Goal: Task Accomplishment & Management: Complete application form

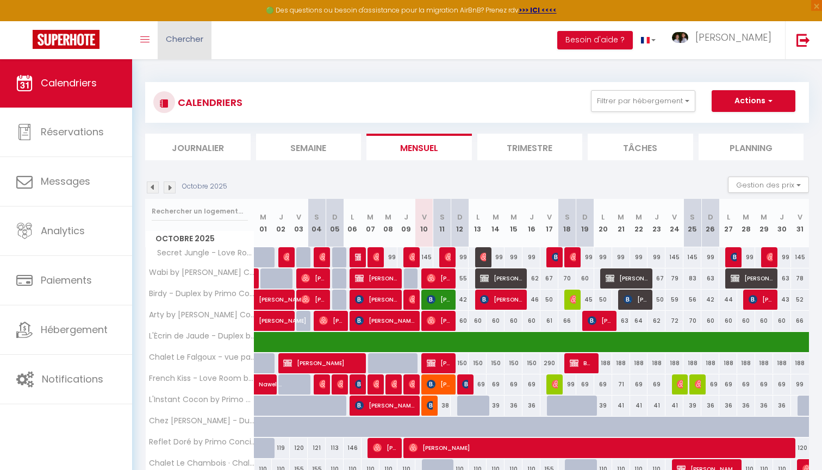
scroll to position [245, 0]
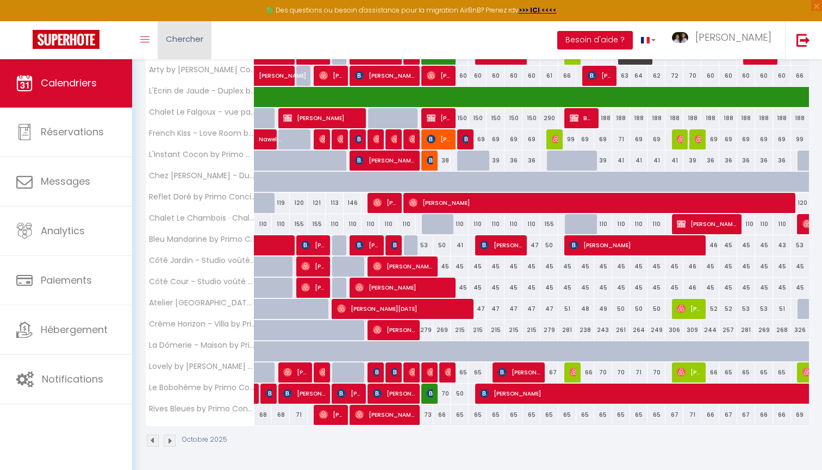
click at [182, 46] on link "Chercher" at bounding box center [185, 40] width 54 height 38
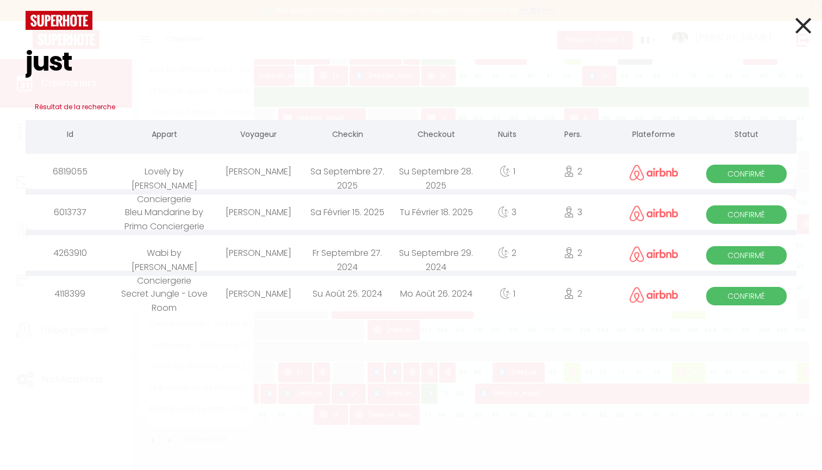
type input "just"
click at [277, 173] on div "[PERSON_NAME]" at bounding box center [258, 171] width 89 height 35
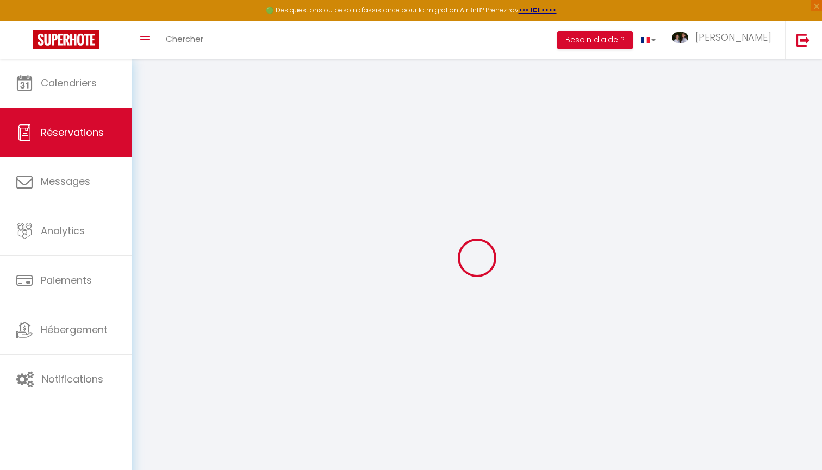
select select
checkbox input "false"
type textarea "Bonjour, nous allons passer du temps à [GEOGRAPHIC_DATA] ce week-end. Nous cher…"
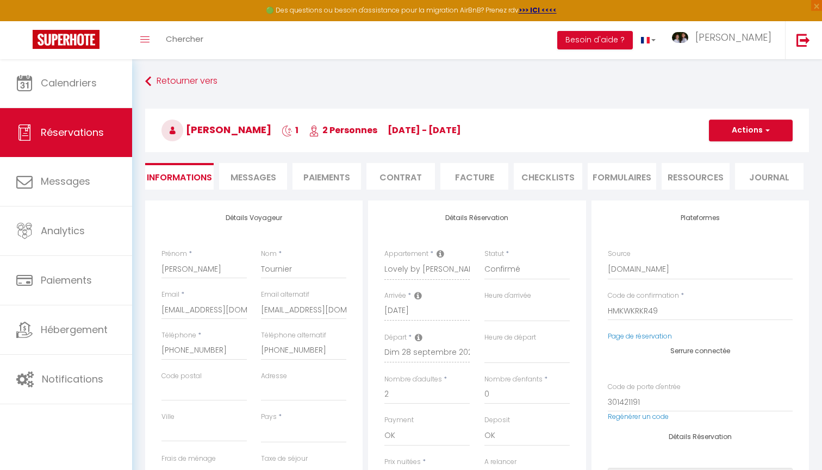
select select
type input "45"
type input "3.95"
select select
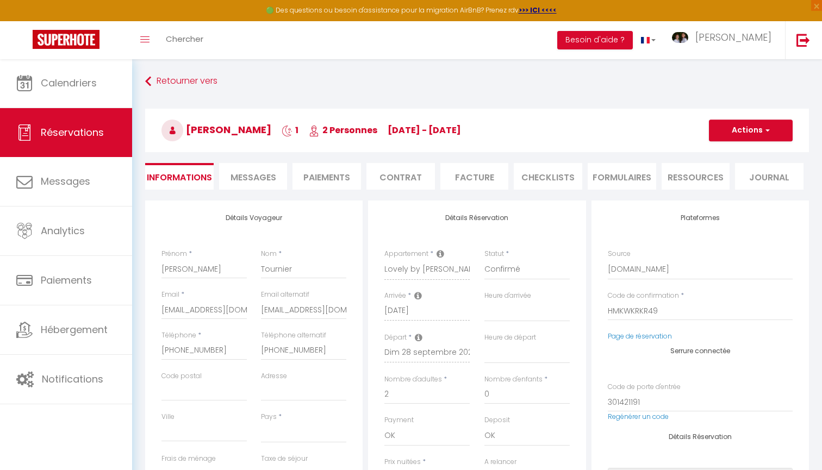
checkbox input "false"
select select
checkbox input "false"
select select "16:00"
select select "11:00"
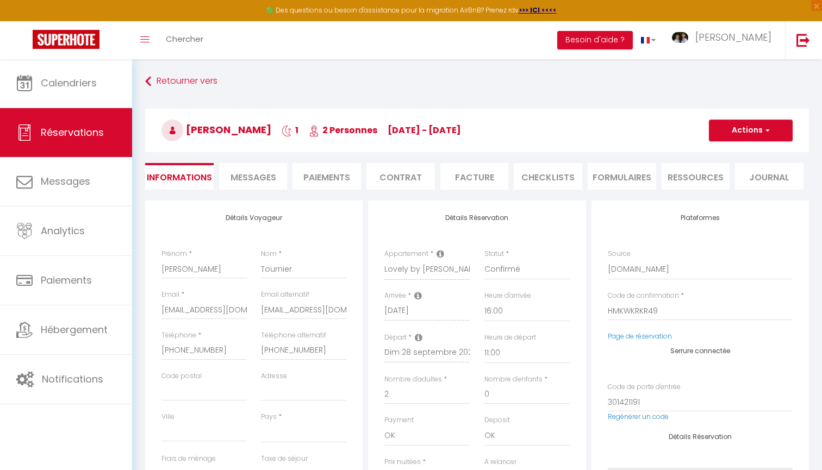
click at [254, 180] on span "Messages" at bounding box center [253, 177] width 46 height 12
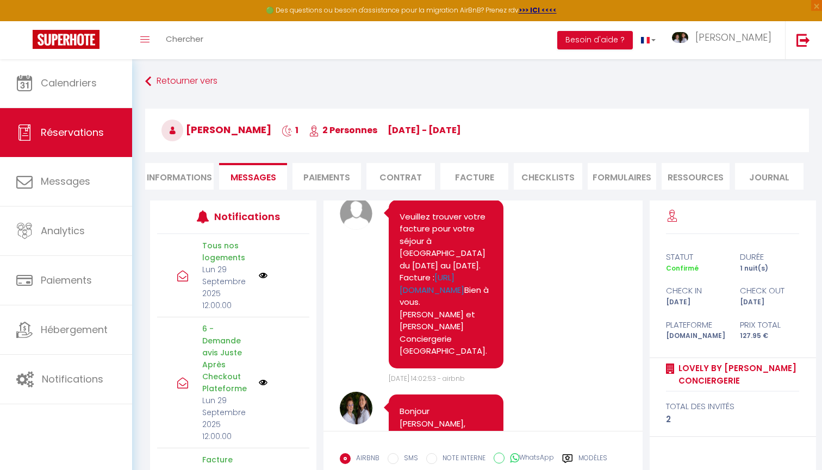
scroll to position [4232, 0]
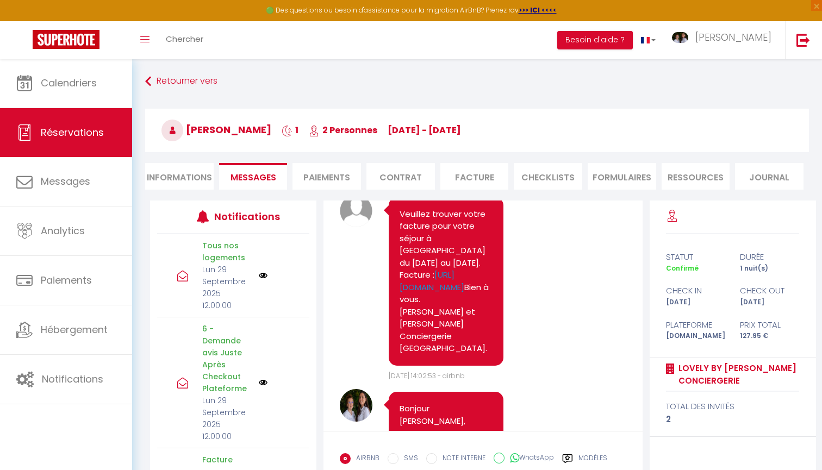
click at [572, 174] on li "CHECKLISTS" at bounding box center [548, 176] width 68 height 27
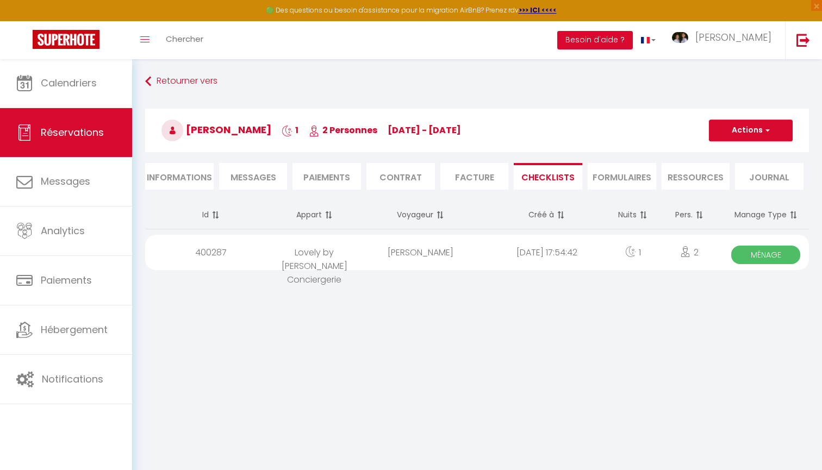
click at [583, 260] on div "[DATE] 17:54:42" at bounding box center [547, 252] width 126 height 35
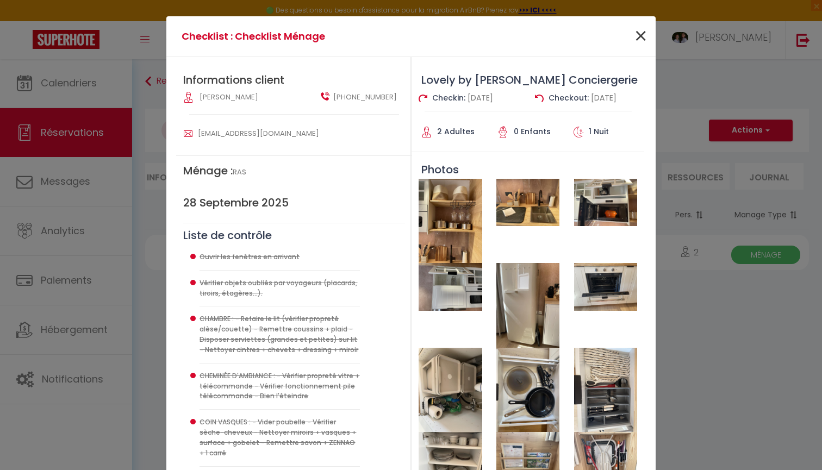
click at [643, 41] on span "×" at bounding box center [641, 36] width 14 height 33
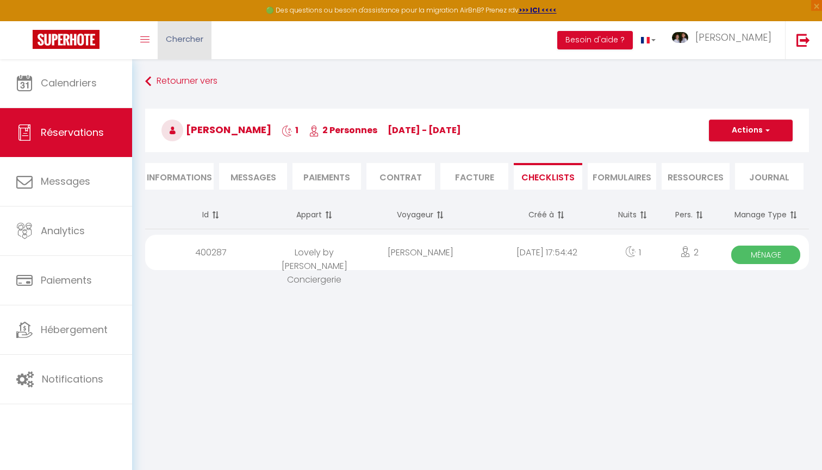
click at [182, 37] on span "Chercher" at bounding box center [184, 38] width 37 height 11
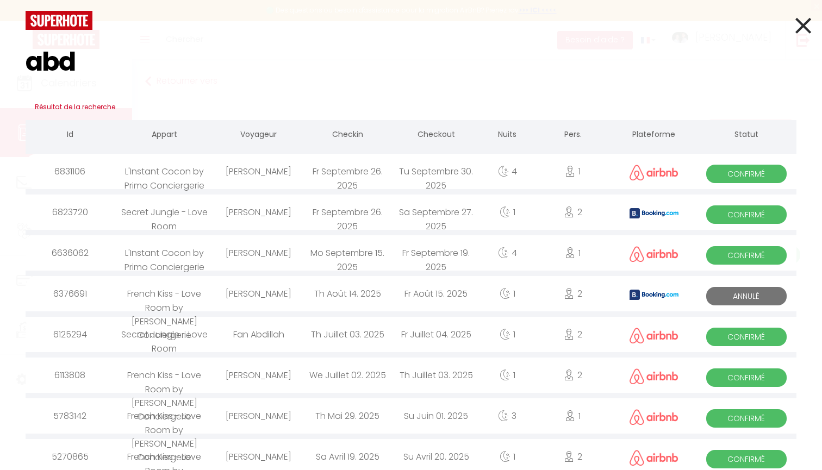
type input "abd"
click at [272, 174] on div "[PERSON_NAME]" at bounding box center [258, 171] width 89 height 35
select select
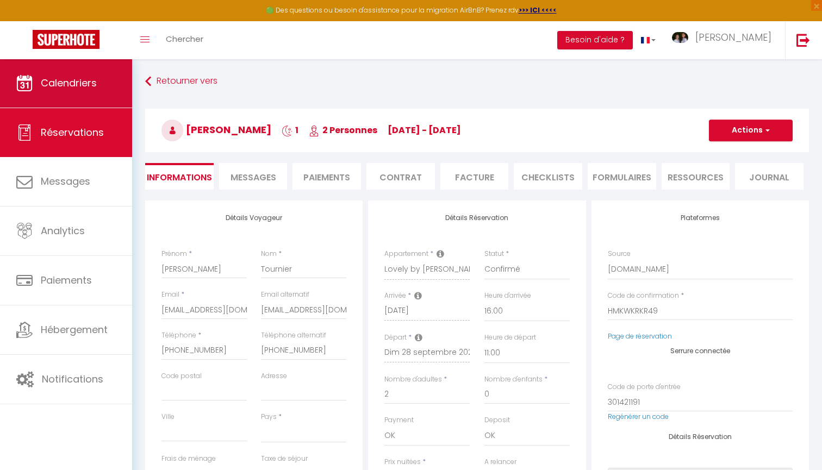
click at [66, 92] on link "Calendriers" at bounding box center [66, 83] width 132 height 49
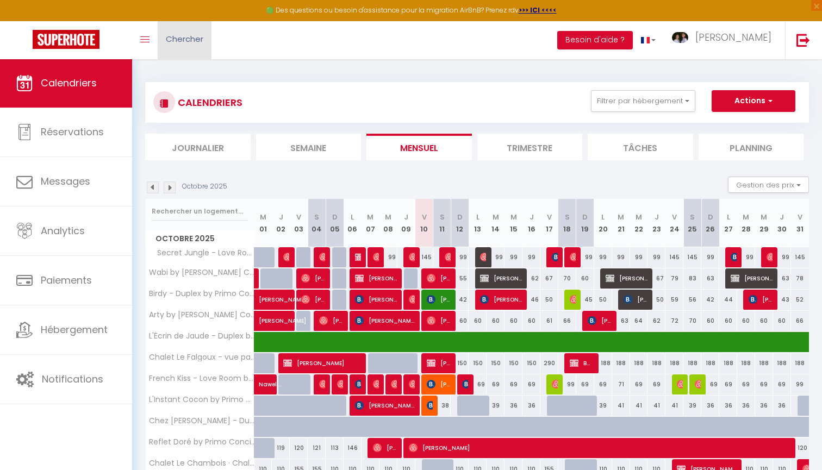
click at [192, 33] on link "Chercher" at bounding box center [185, 40] width 54 height 38
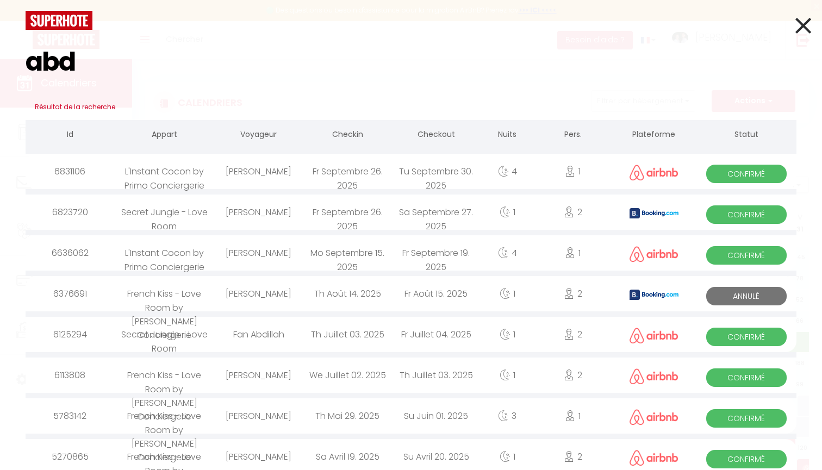
type input "abd"
click at [284, 171] on div "[PERSON_NAME]" at bounding box center [258, 171] width 89 height 35
select select
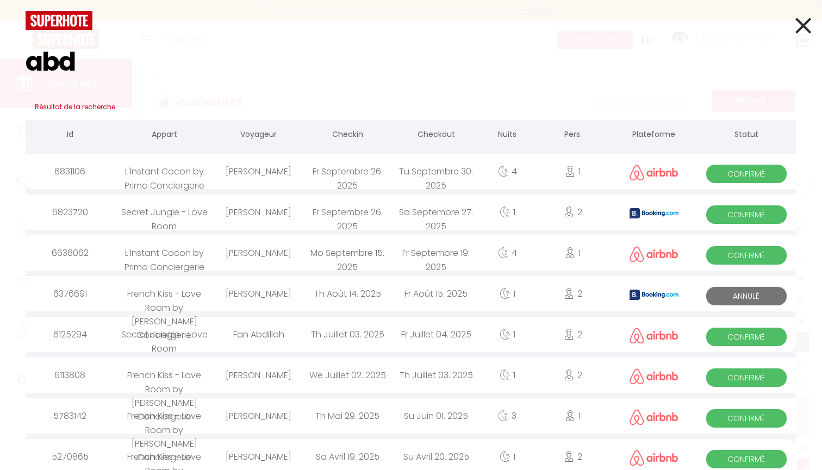
select select
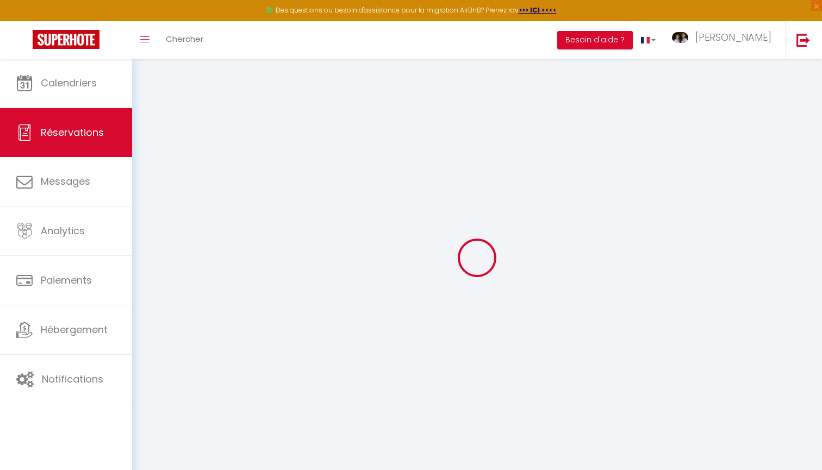
type input "[PERSON_NAME]"
type input "Ouragh"
type input "[EMAIL_ADDRESS][DOMAIN_NAME]"
type input "[PHONE_NUMBER]"
select select
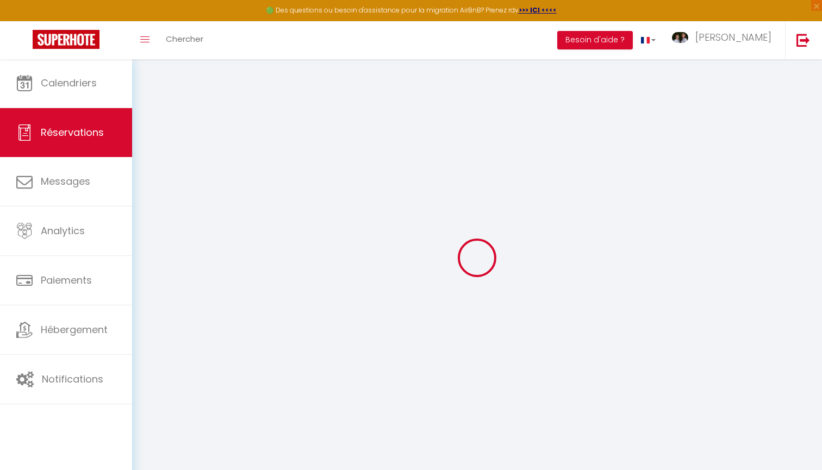
type input "35.33"
select select "66719"
select select "1"
select select
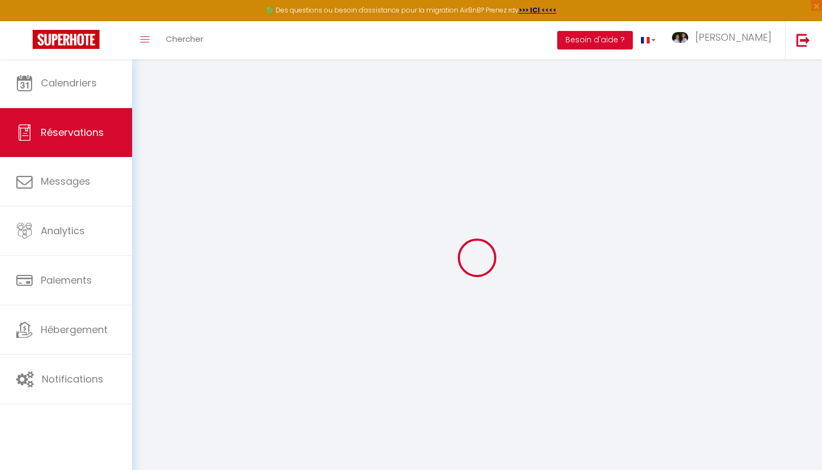
type input "1"
select select "12"
select select
type input "157.25"
checkbox input "false"
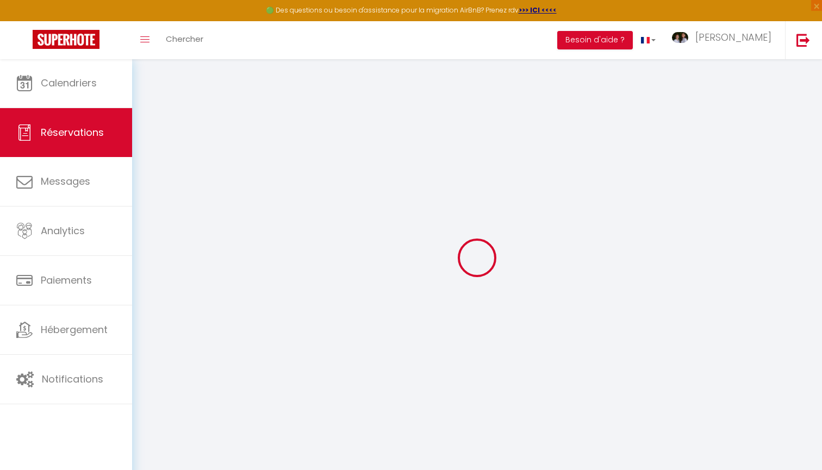
type input "0"
select select "1"
type input "0"
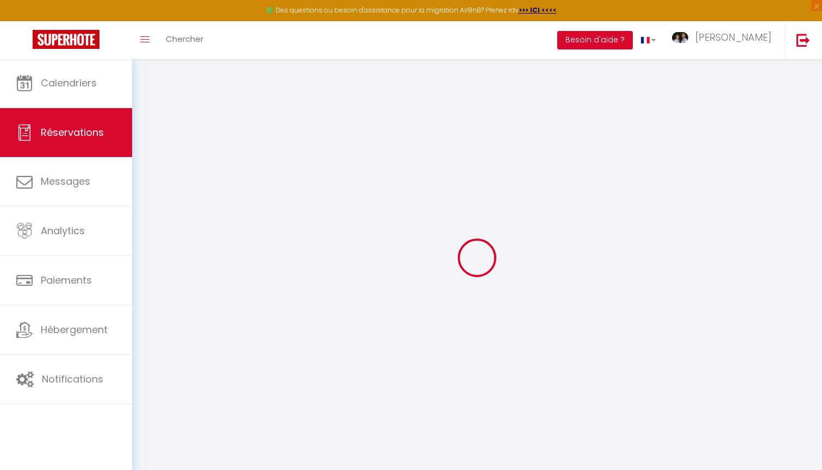
select select
select select "15"
checkbox input "false"
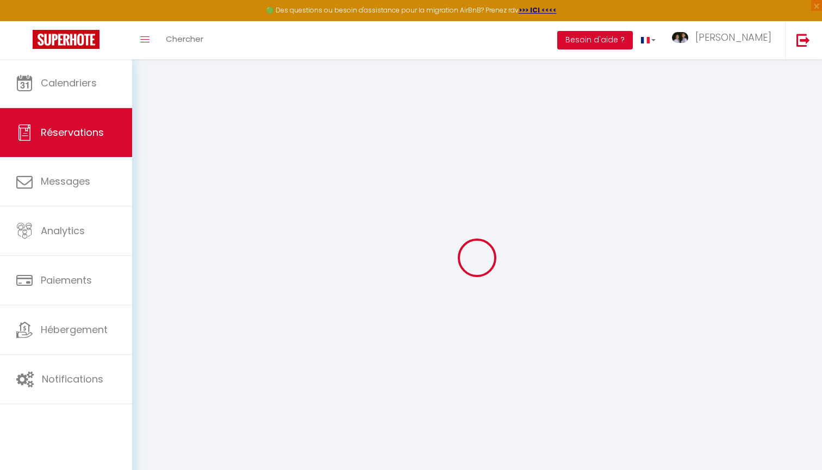
select select
checkbox input "false"
select select
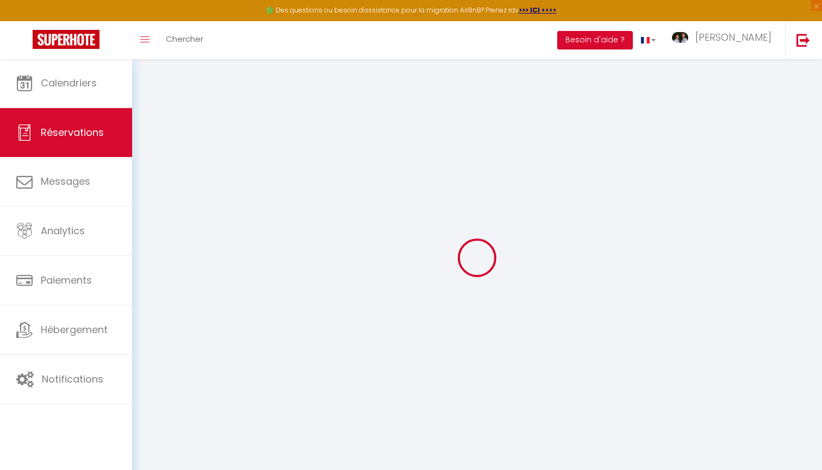
select select
checkbox input "false"
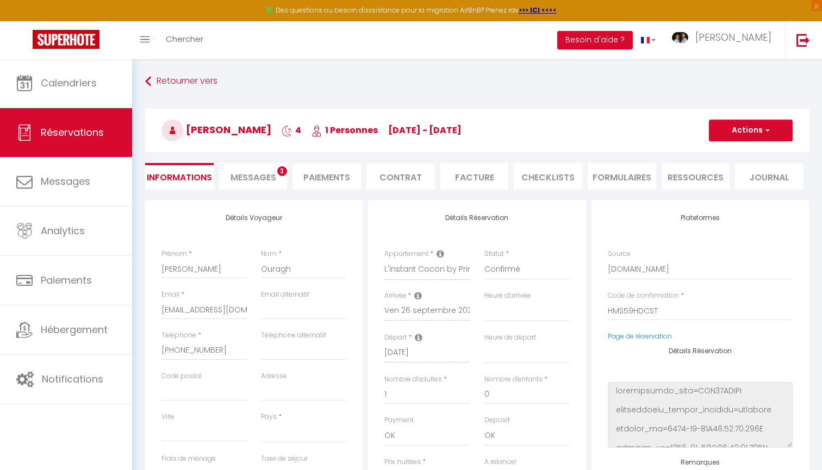
select select
type input "39"
type input "7.86"
select select
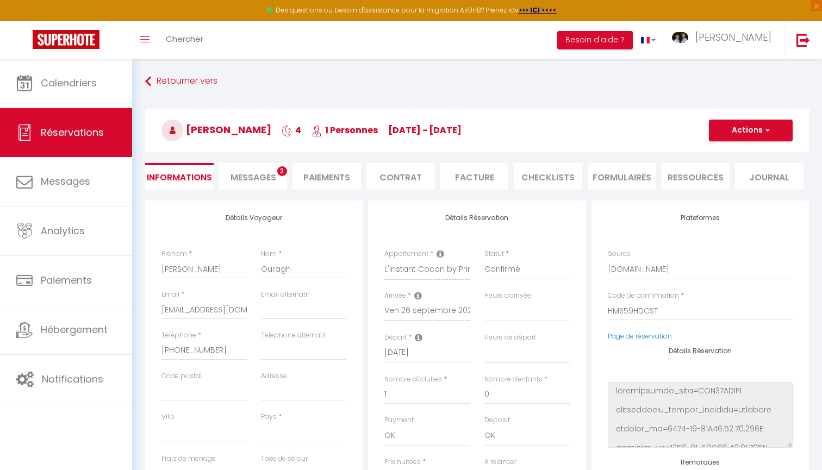
checkbox input "false"
select select
checkbox input "false"
select select
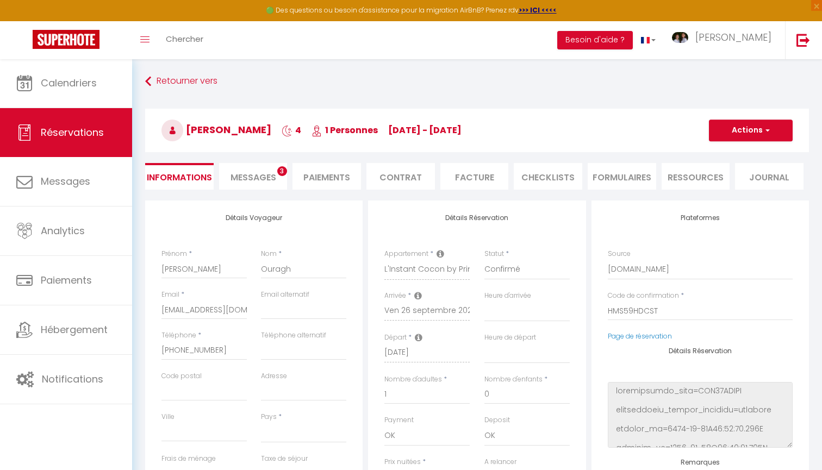
select select
checkbox input "false"
click at [336, 180] on li "Paiements" at bounding box center [326, 176] width 68 height 27
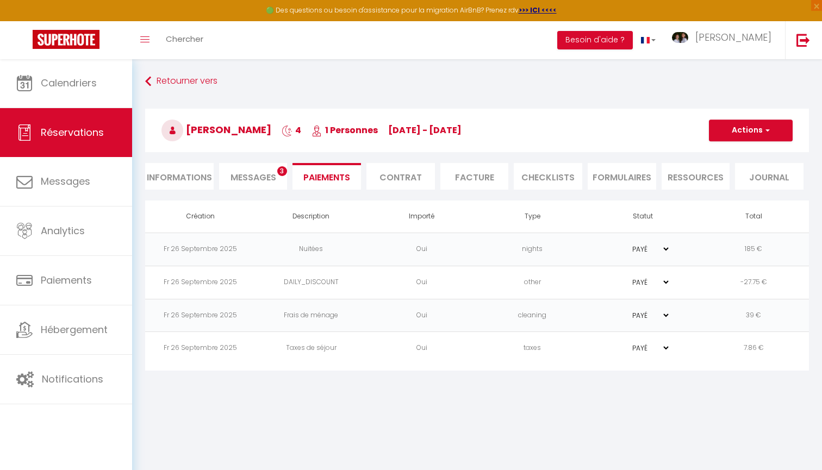
click at [255, 179] on span "Messages" at bounding box center [253, 177] width 46 height 12
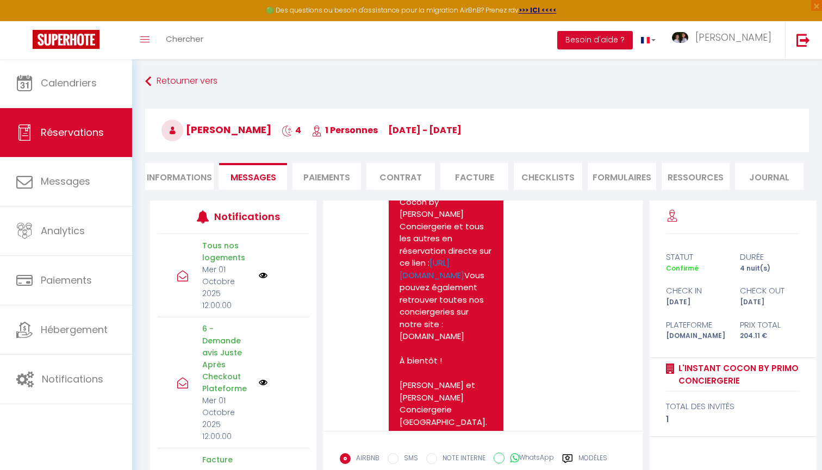
scroll to position [4080, 0]
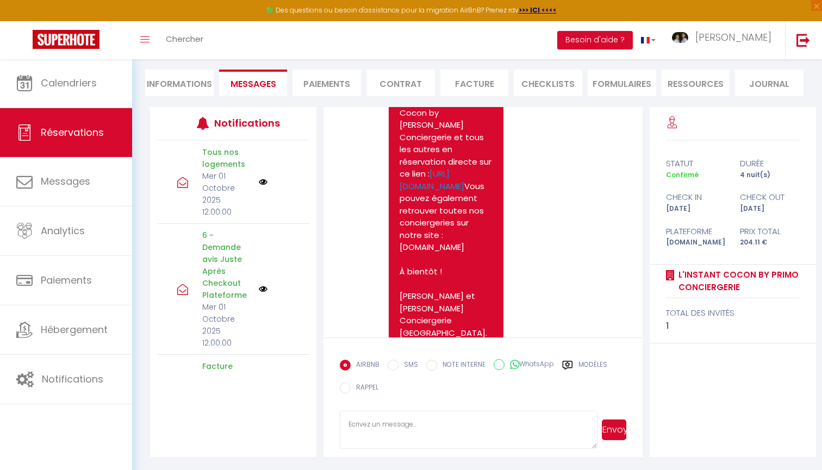
click at [567, 86] on li "CHECKLISTS" at bounding box center [548, 83] width 68 height 27
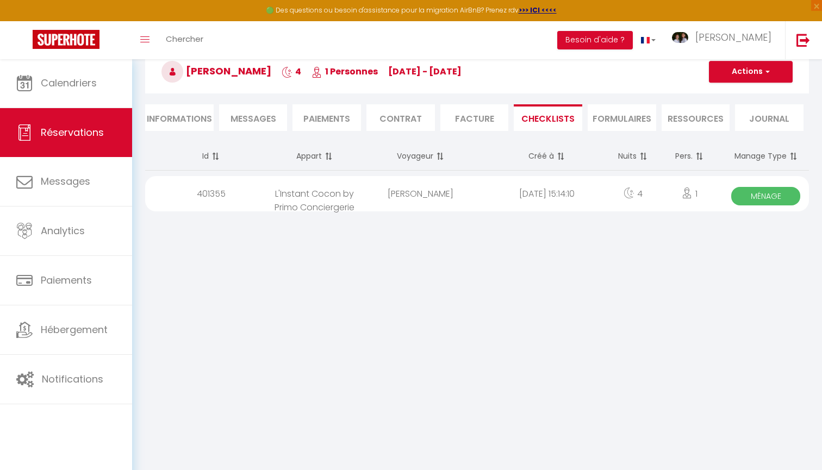
scroll to position [59, 0]
click at [576, 206] on div "[DATE] 15:14:10" at bounding box center [547, 193] width 126 height 35
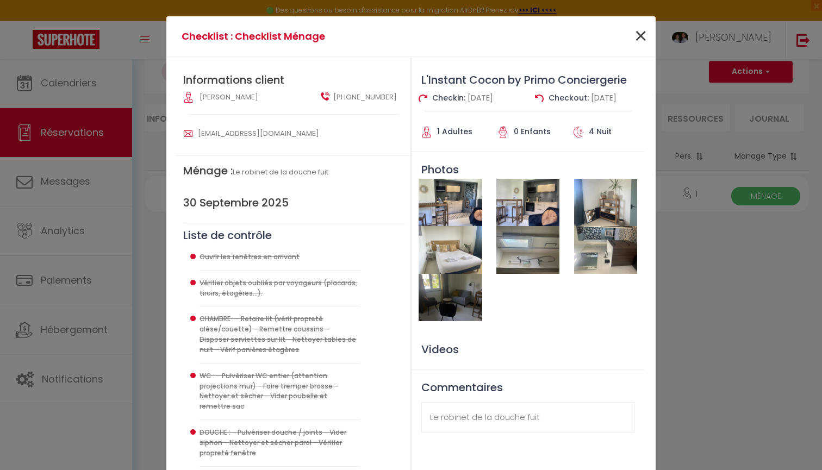
click at [643, 29] on span "×" at bounding box center [641, 36] width 14 height 33
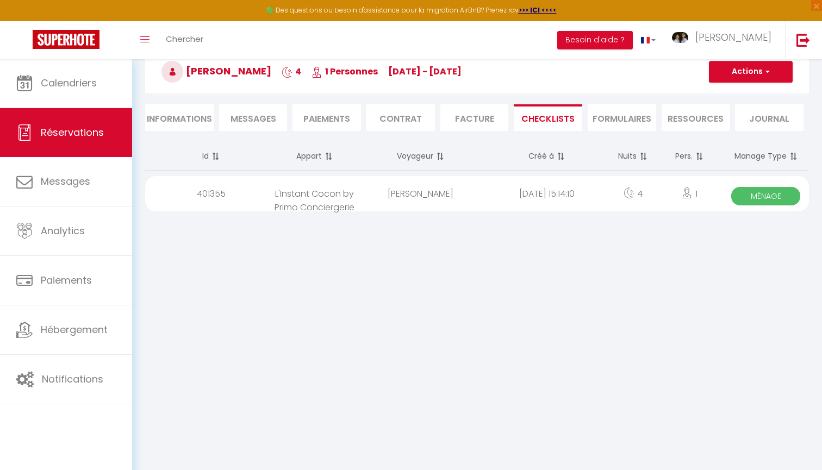
click at [47, 37] on img at bounding box center [66, 39] width 67 height 19
